Goal: Find specific page/section: Locate a particular part of the current website

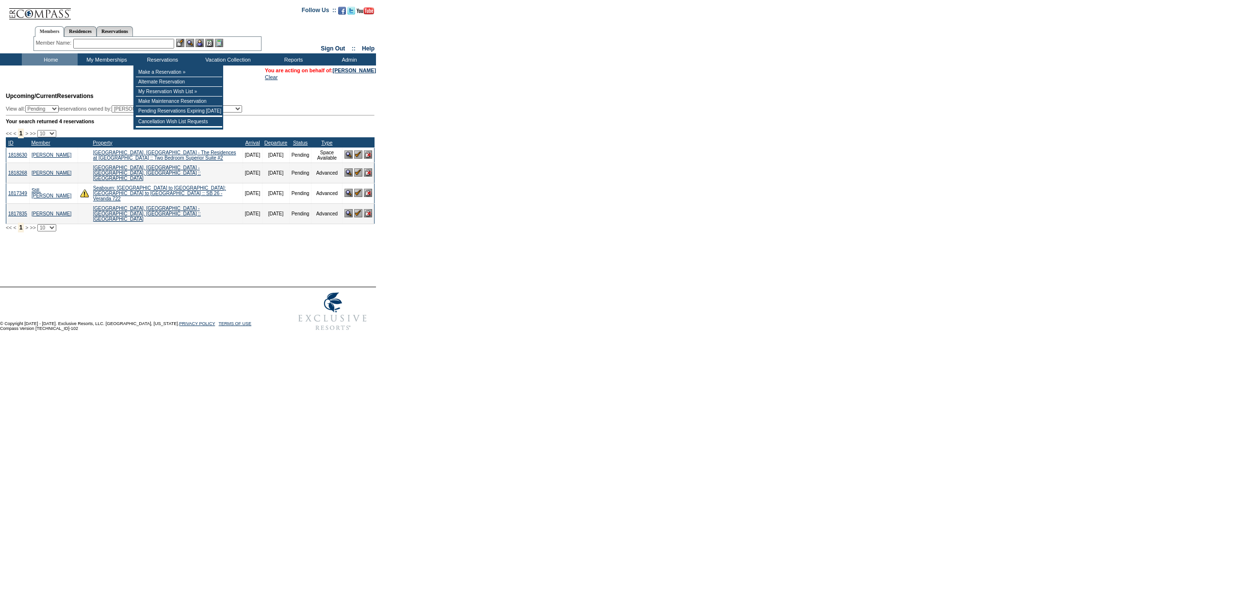
click at [151, 42] on input "text" at bounding box center [123, 44] width 101 height 10
click at [81, 41] on input "text" at bounding box center [123, 44] width 101 height 10
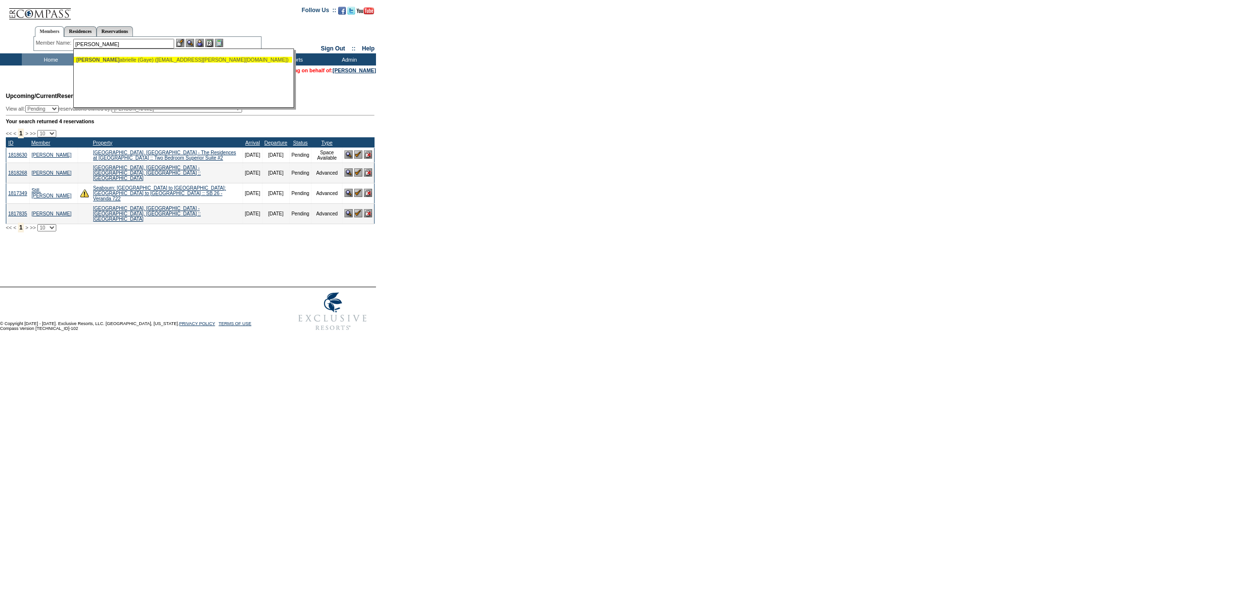
click at [145, 57] on div "Cohen, G abrielle (Gaye) (gaye.cohen@me.com)" at bounding box center [182, 60] width 213 height 6
type input "Cohen, Gabrielle (Gaye) (gaye.cohen@me.com)"
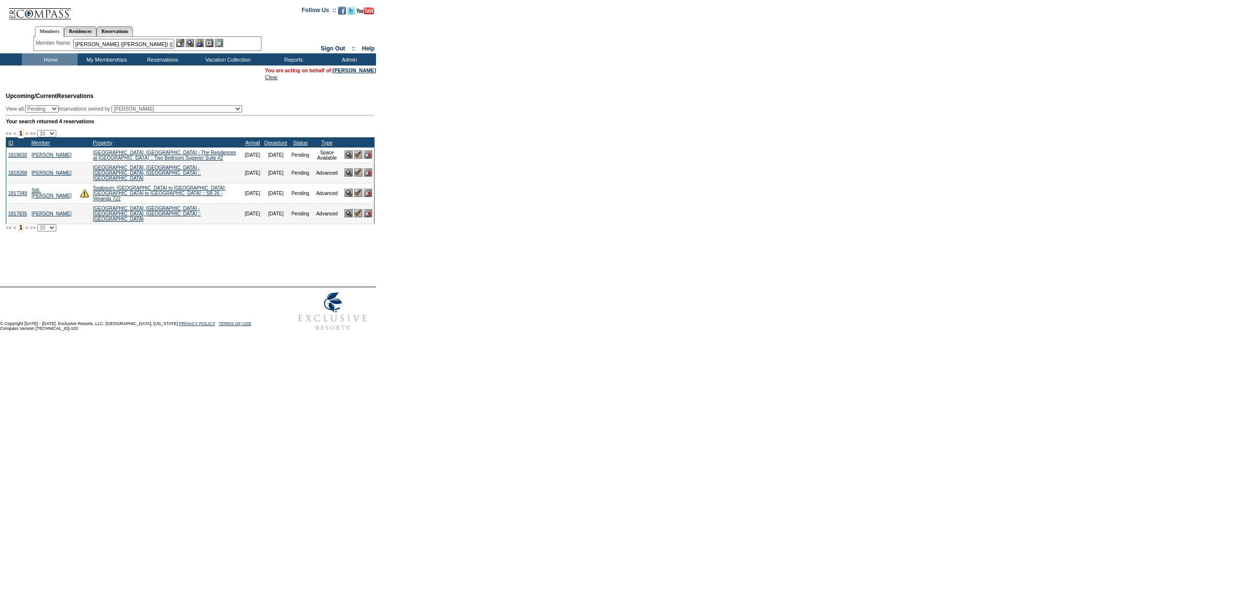
click at [198, 41] on img at bounding box center [199, 43] width 8 height 8
click at [193, 42] on img at bounding box center [190, 43] width 8 height 8
click at [57, 53] on td "Home" at bounding box center [50, 59] width 56 height 12
